Goal: Task Accomplishment & Management: Manage account settings

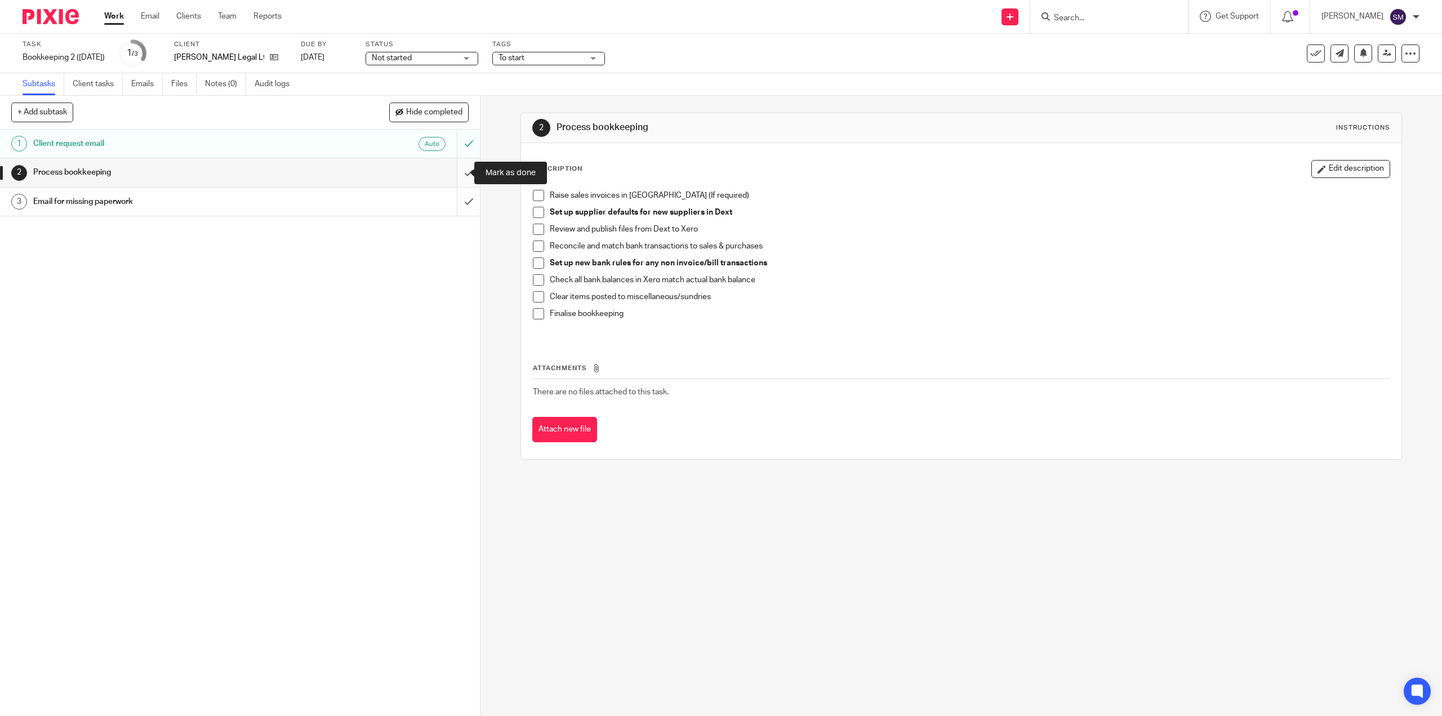
click at [456, 163] on input "submit" at bounding box center [240, 172] width 480 height 28
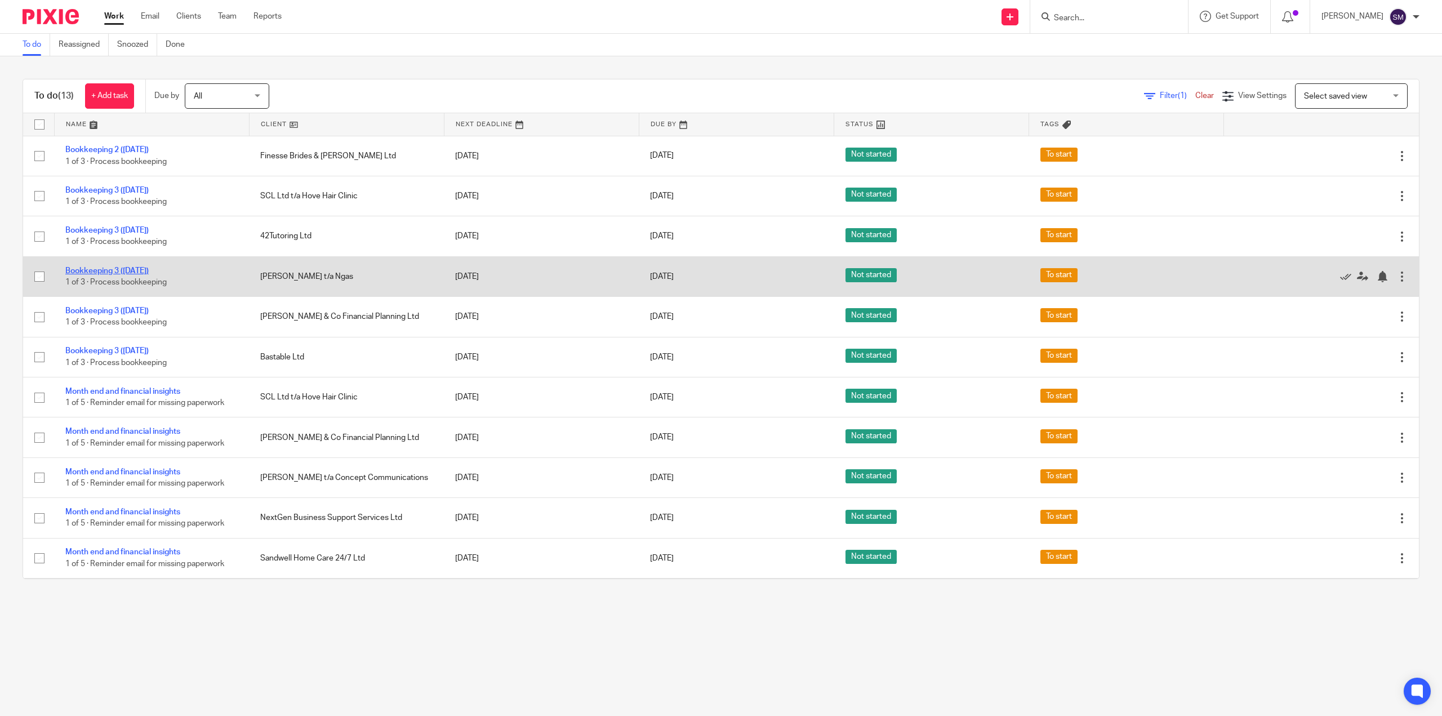
drag, startPoint x: 124, startPoint y: 275, endPoint x: 114, endPoint y: 272, distance: 10.2
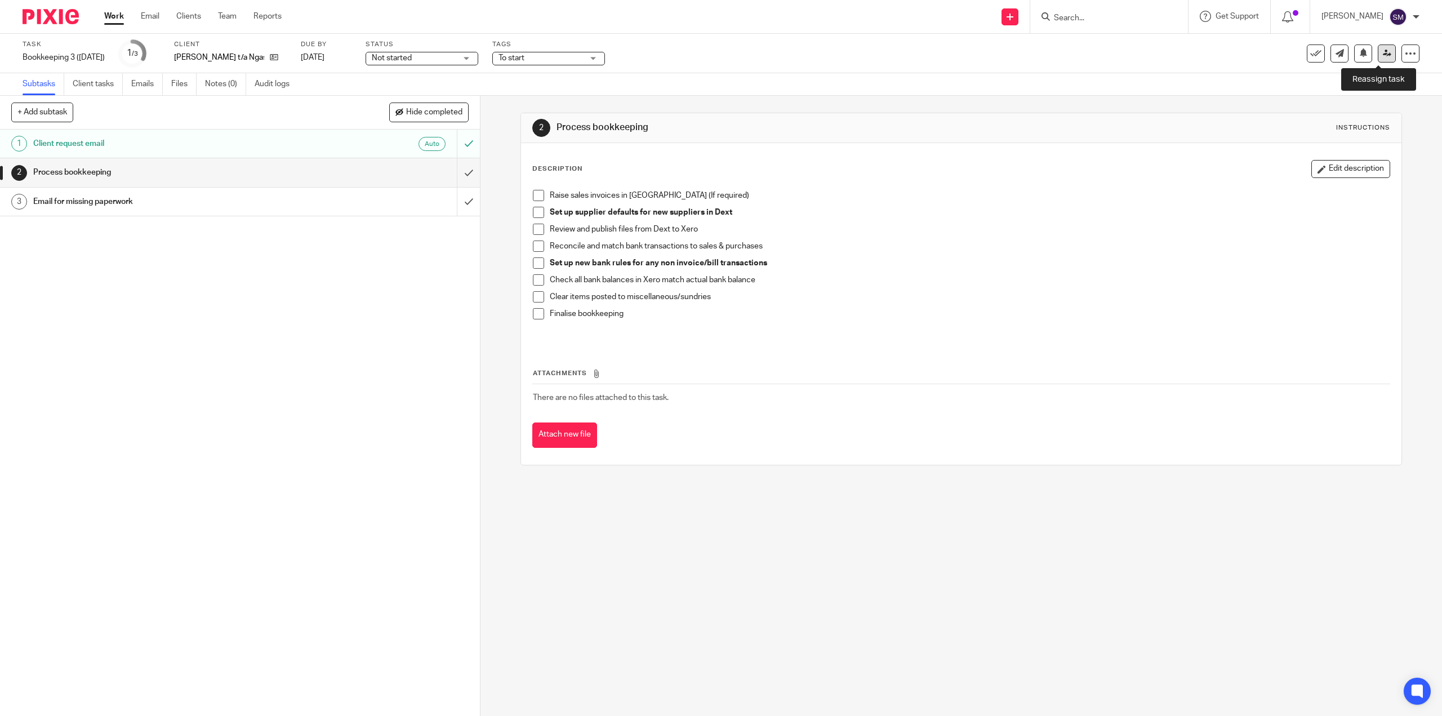
click at [1383, 56] on icon at bounding box center [1387, 53] width 8 height 8
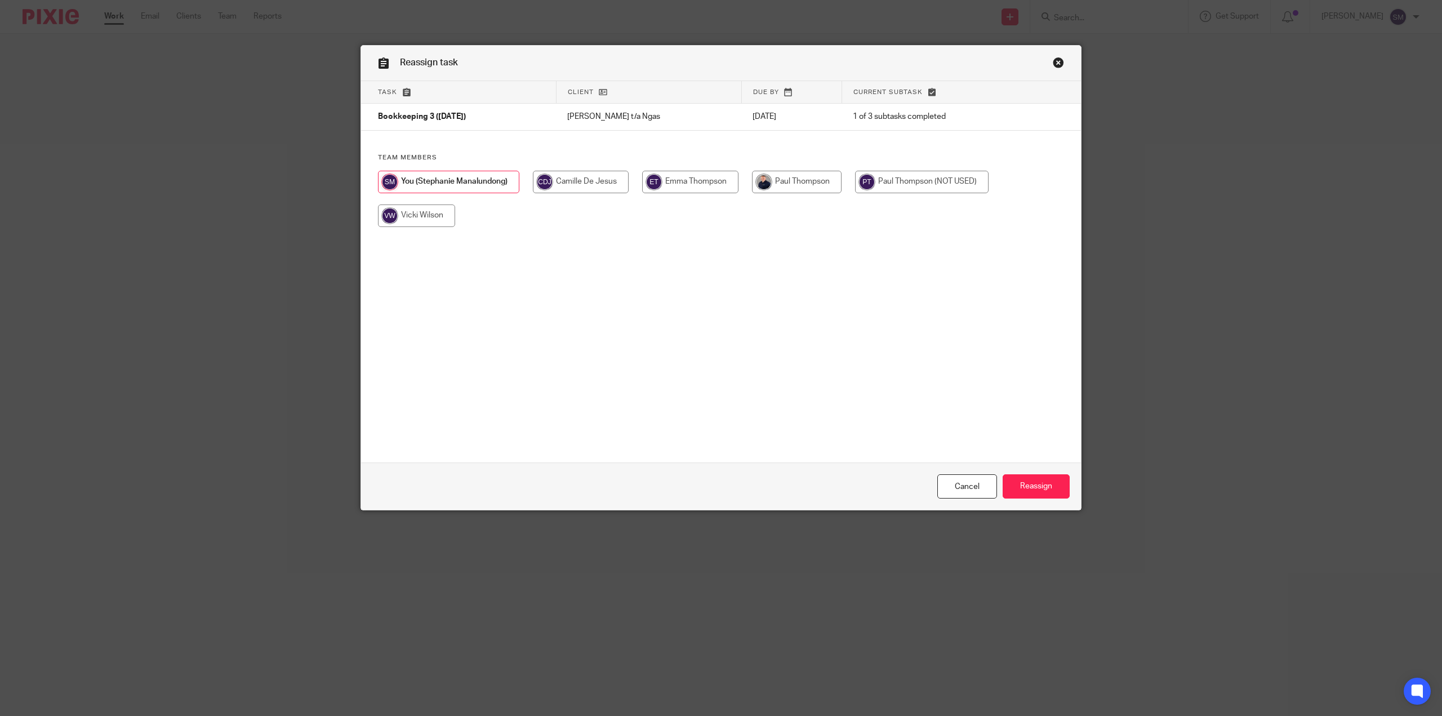
click at [792, 181] on input "radio" at bounding box center [797, 182] width 90 height 23
radio input "true"
click at [1039, 493] on input "Reassign" at bounding box center [1036, 486] width 67 height 24
